Goal: Check status

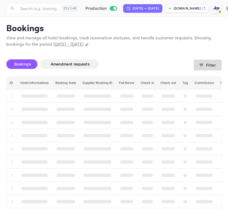
click at [200, 66] on icon "button" at bounding box center [200, 64] width 5 height 5
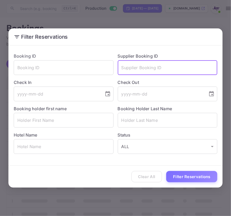
click at [144, 73] on input "text" at bounding box center [168, 67] width 100 height 15
paste input "9354959"
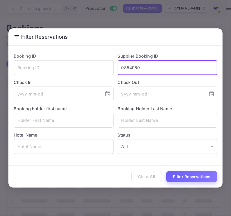
type input "9354959"
click at [195, 177] on button "Filter Reservations" at bounding box center [191, 176] width 51 height 11
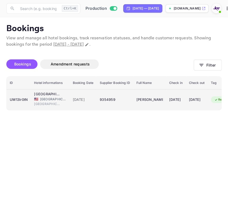
click at [55, 100] on span "[GEOGRAPHIC_DATA]" at bounding box center [53, 99] width 26 height 5
